Goal: Find specific page/section: Find specific page/section

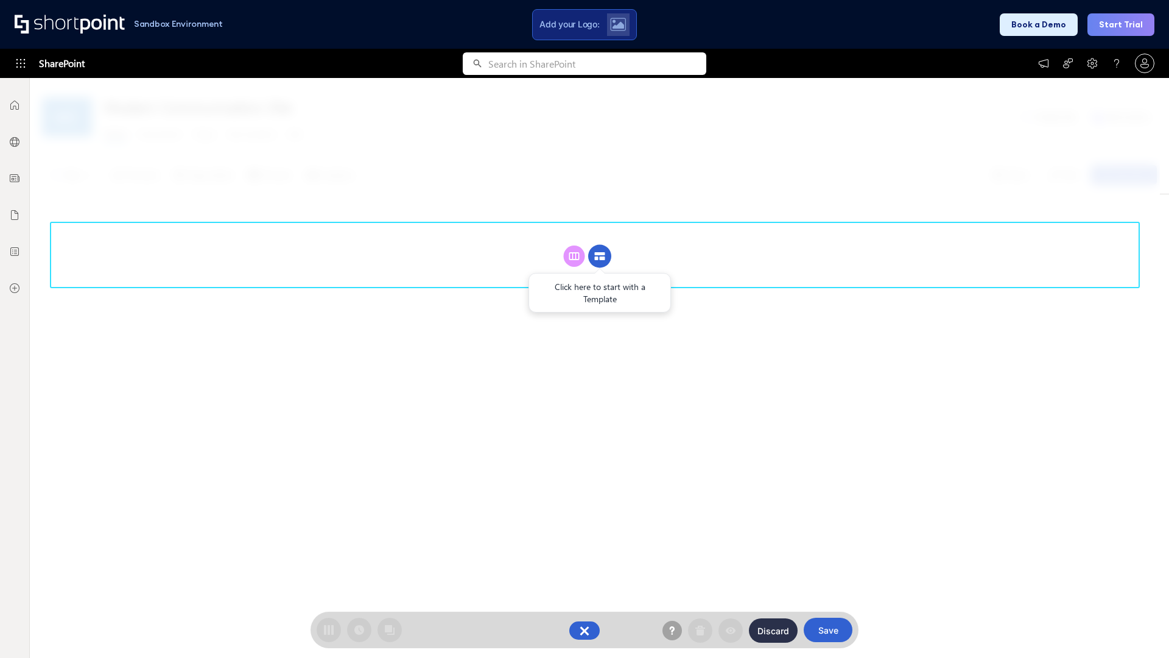
click at [600, 256] on circle at bounding box center [599, 256] width 23 height 23
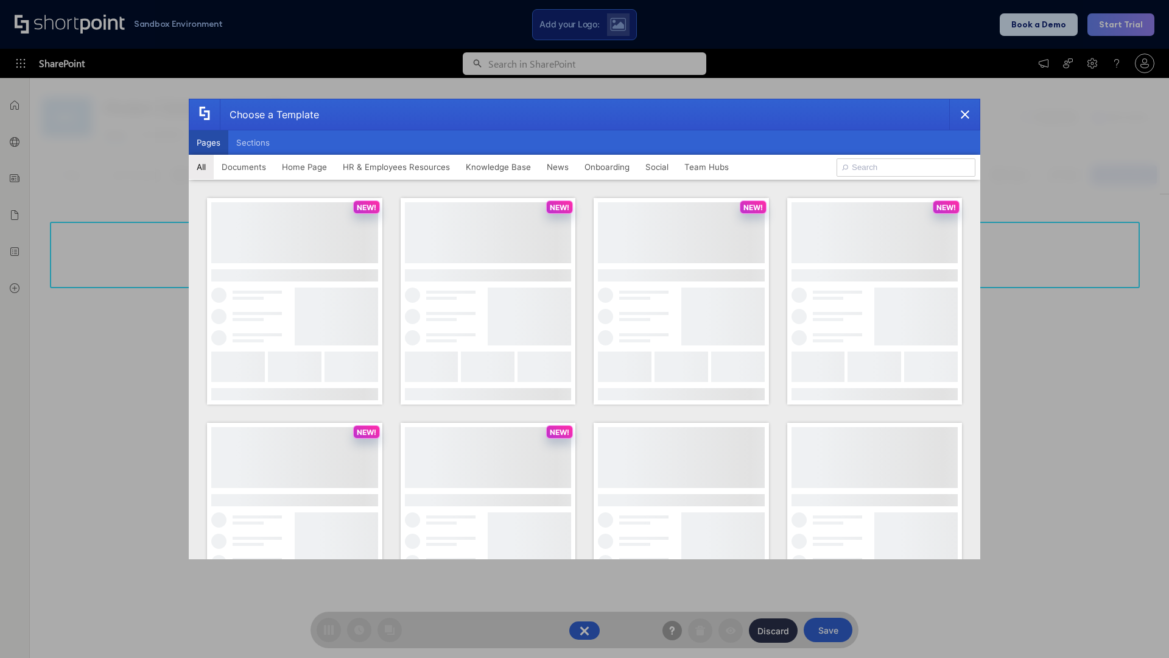
click at [208, 142] on button "Pages" at bounding box center [209, 142] width 40 height 24
type input "Team Hub 2"
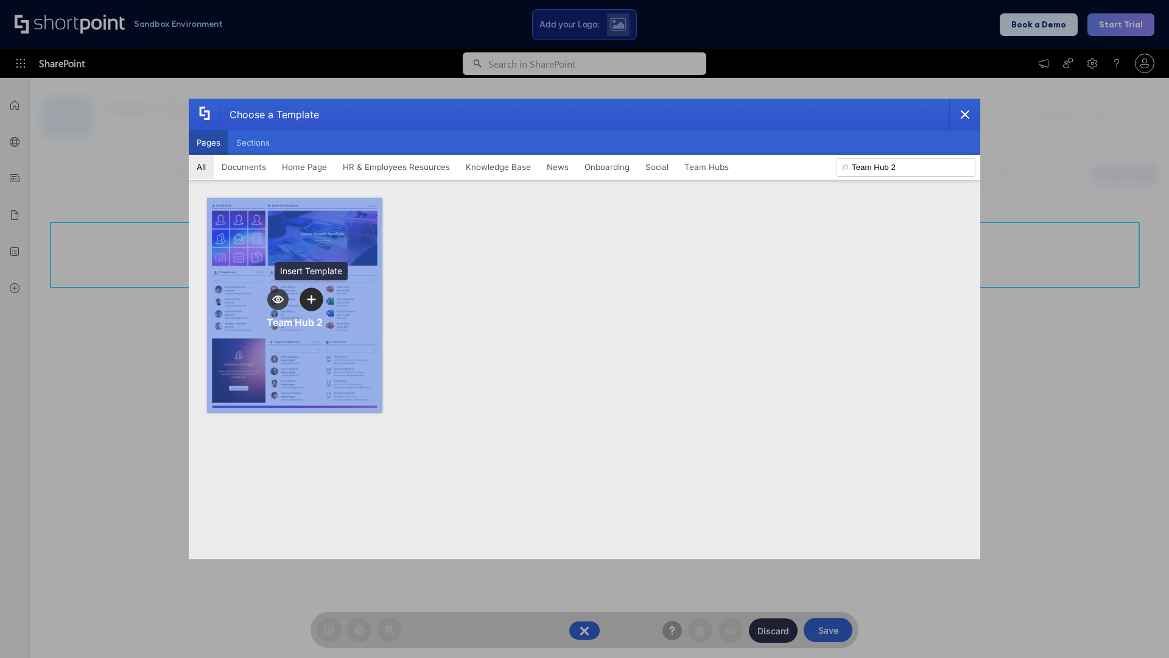
click at [311, 299] on icon "template selector" at bounding box center [311, 299] width 9 height 9
